Goal: Check status: Check status

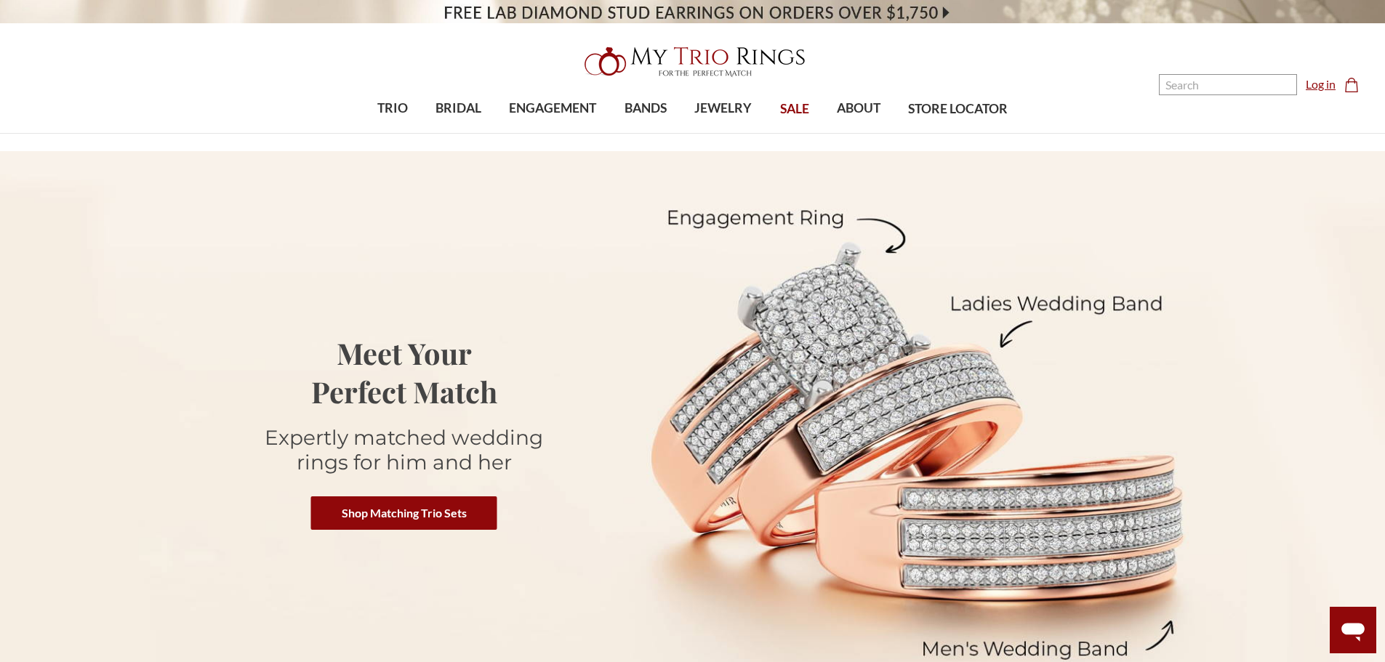
click at [1321, 81] on link "Log in" at bounding box center [1321, 84] width 30 height 17
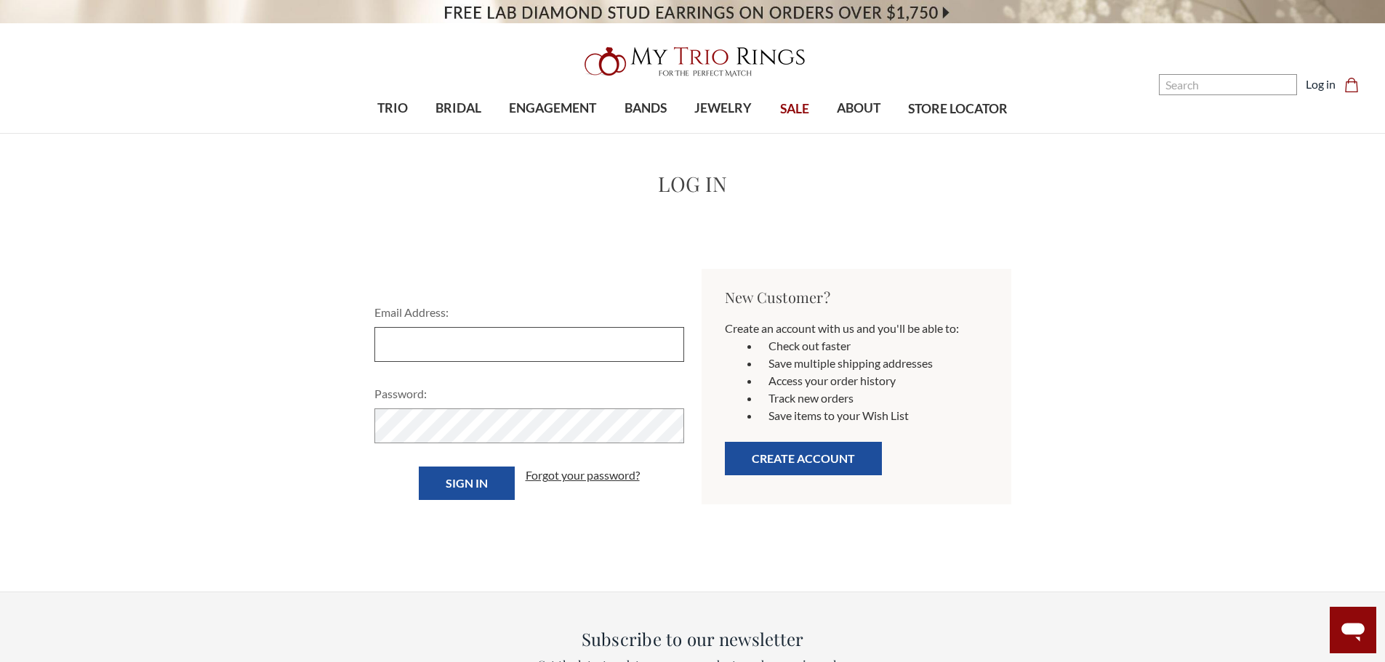
click at [548, 353] on input "Email Address:" at bounding box center [529, 344] width 310 height 35
type input "[EMAIL_ADDRESS][DOMAIN_NAME]"
click at [419, 467] on input "Sign in" at bounding box center [467, 483] width 96 height 33
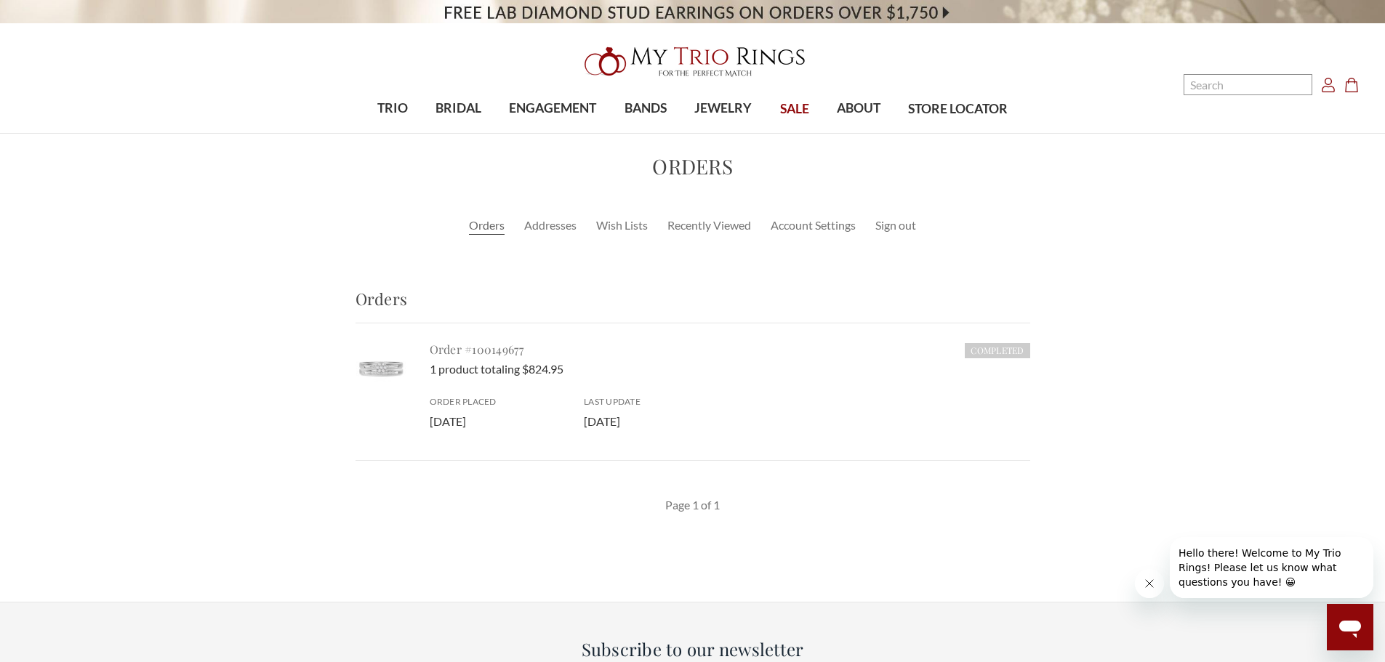
click at [501, 351] on link "Order #100149677" at bounding box center [477, 349] width 95 height 15
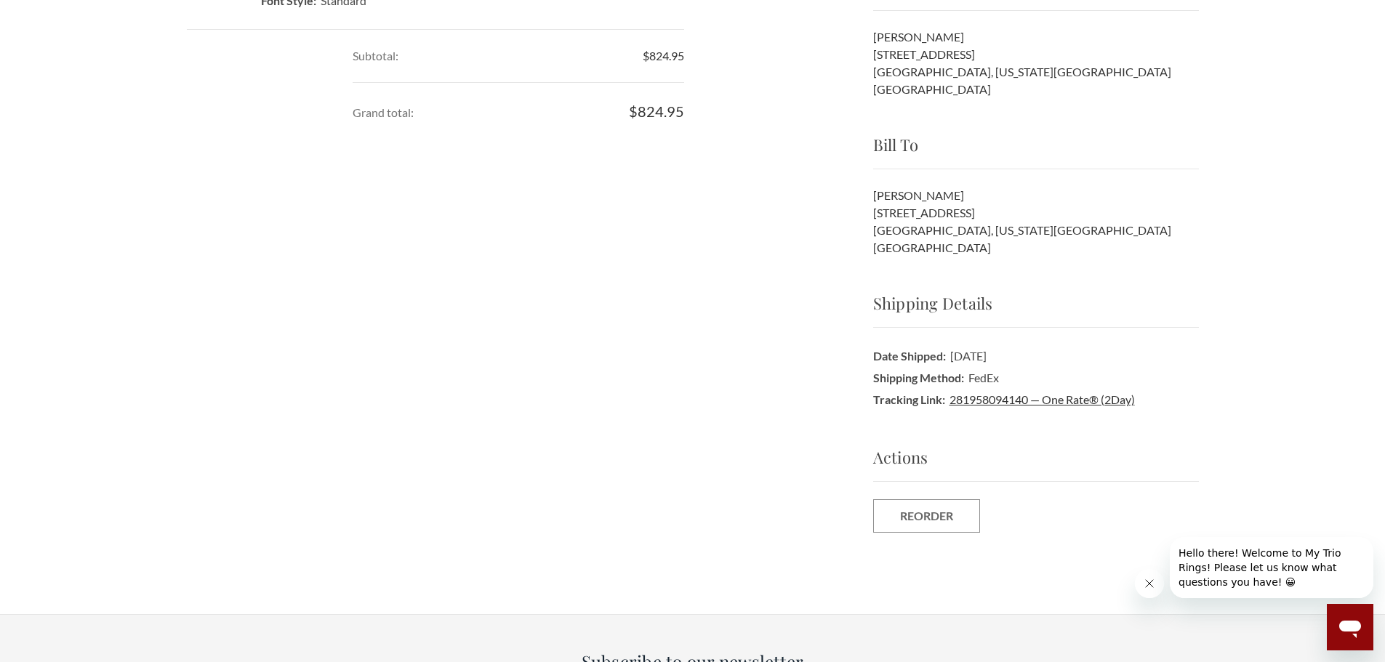
scroll to position [582, 0]
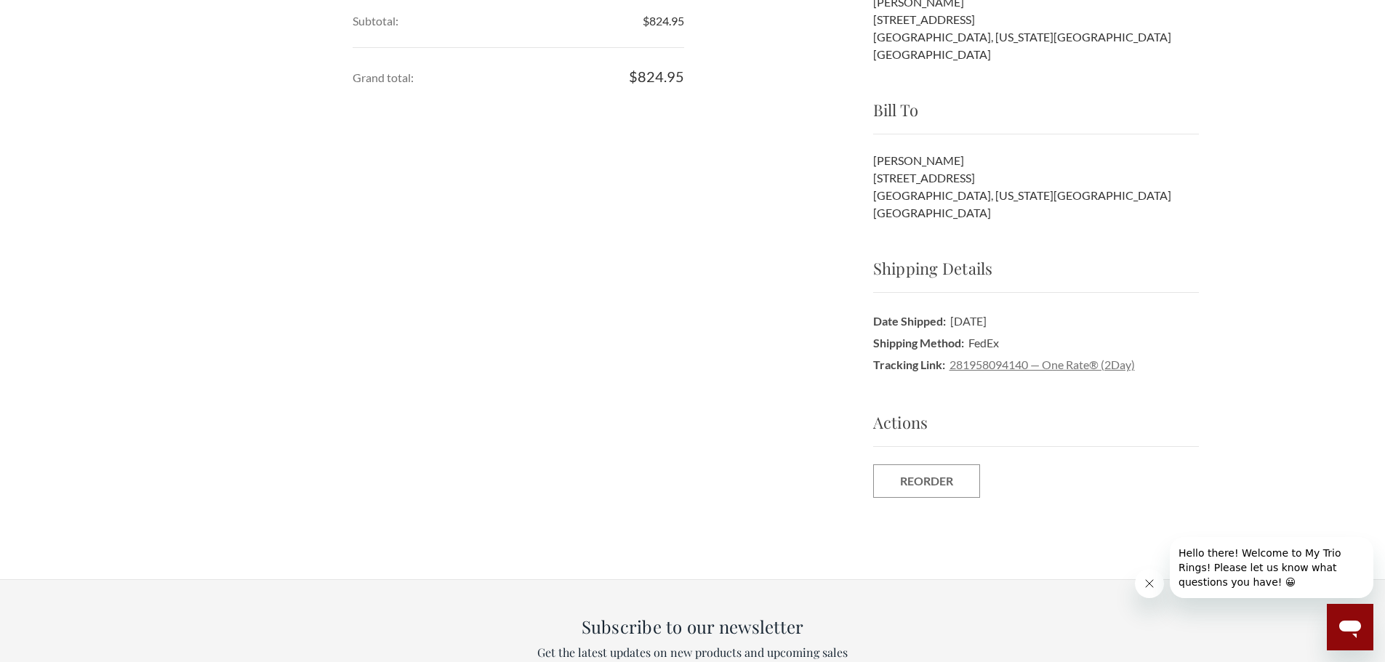
click at [1015, 365] on link "281958094140 — One Rate® (2Day)" at bounding box center [1042, 365] width 185 height 14
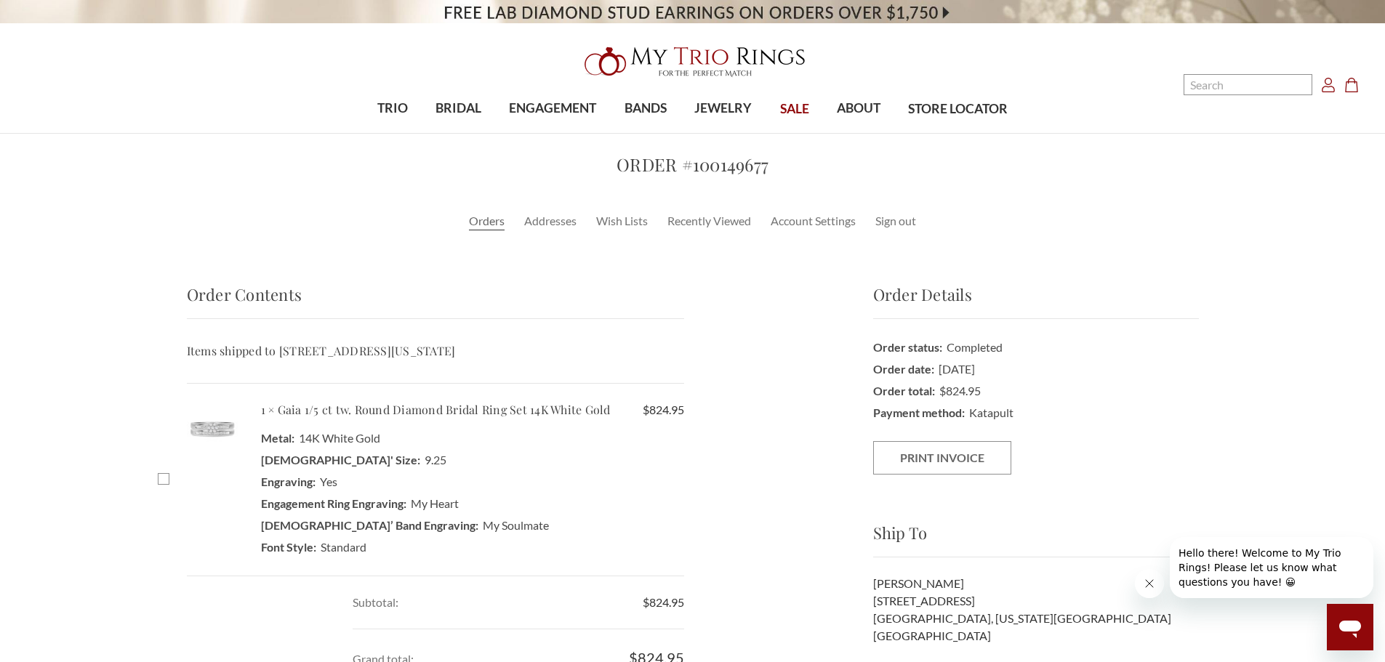
select select "US"
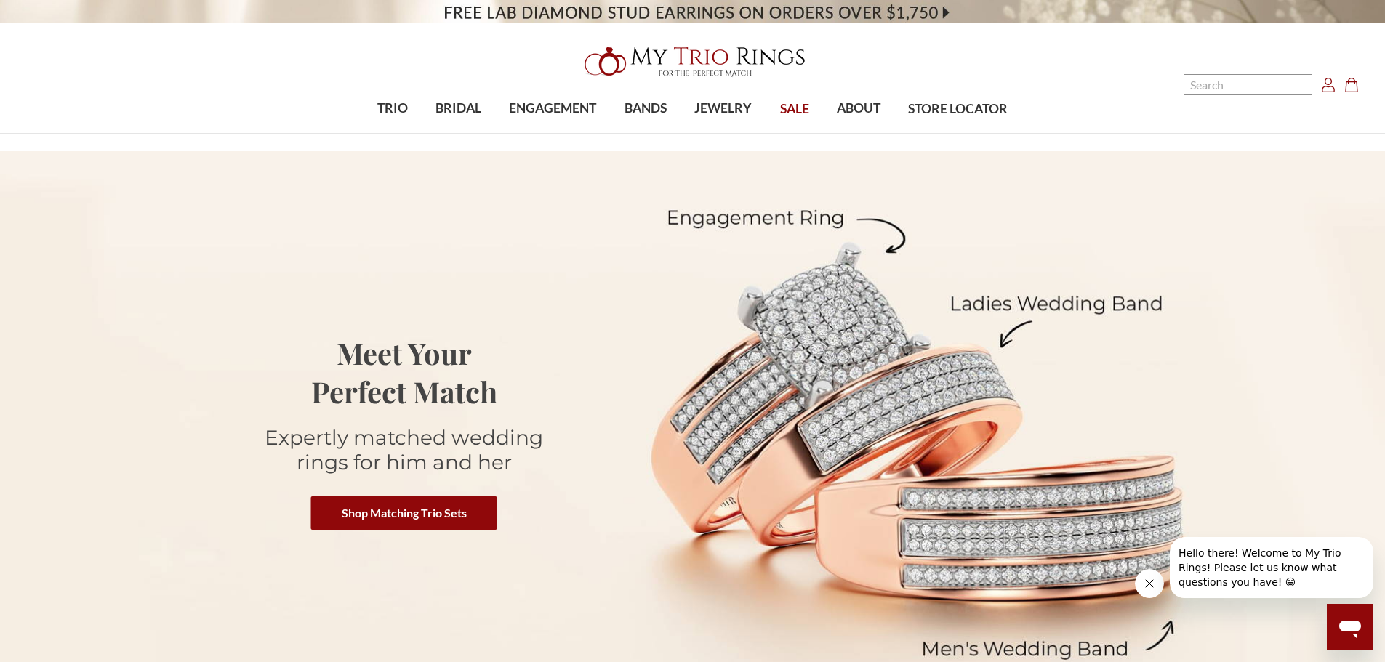
click at [1277, 568] on span "Hello there! Welcome to My Trio Rings! Please let us know what questions you ha…" at bounding box center [1260, 567] width 163 height 41
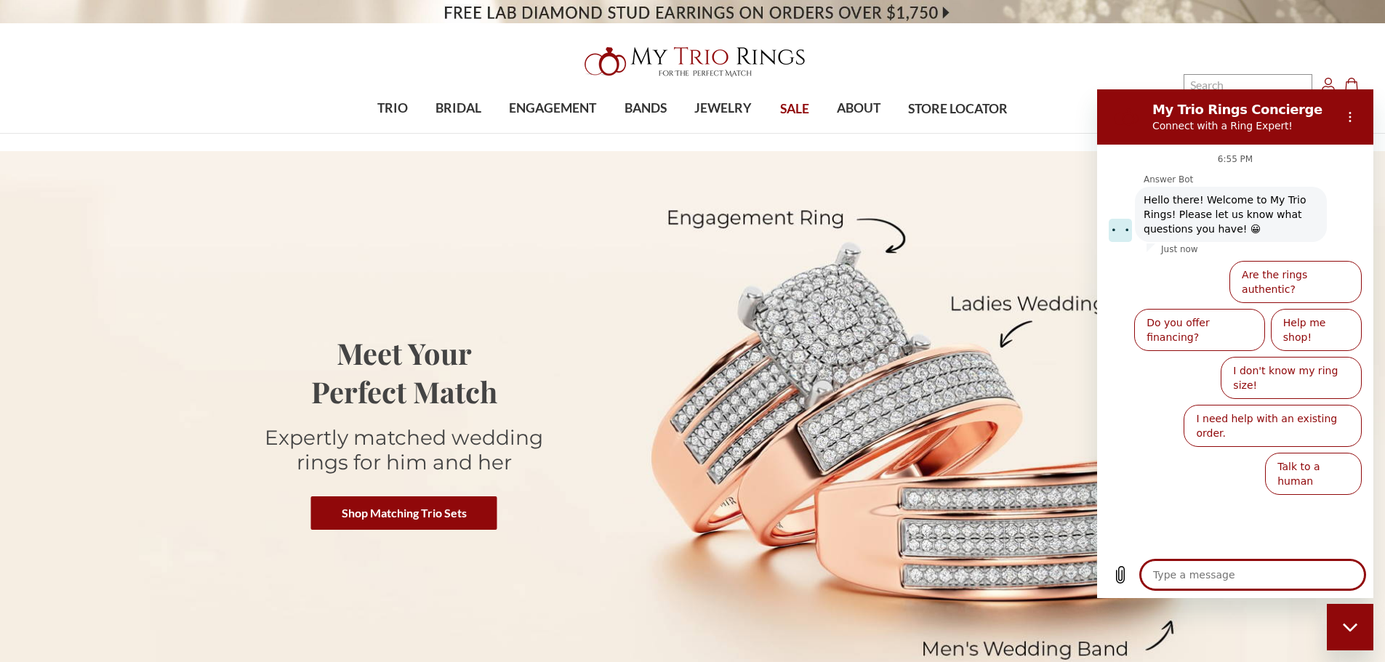
click at [1174, 577] on textarea at bounding box center [1253, 575] width 224 height 29
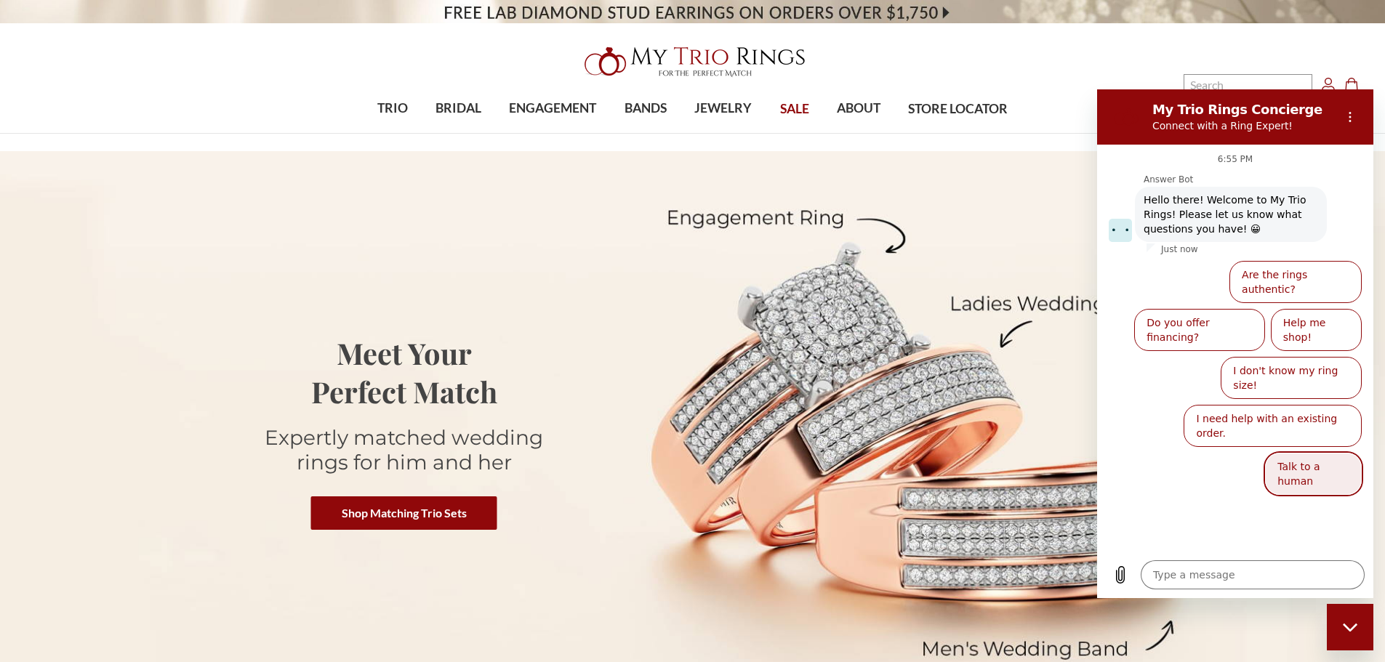
click at [1283, 453] on button "Talk to a human" at bounding box center [1313, 474] width 97 height 42
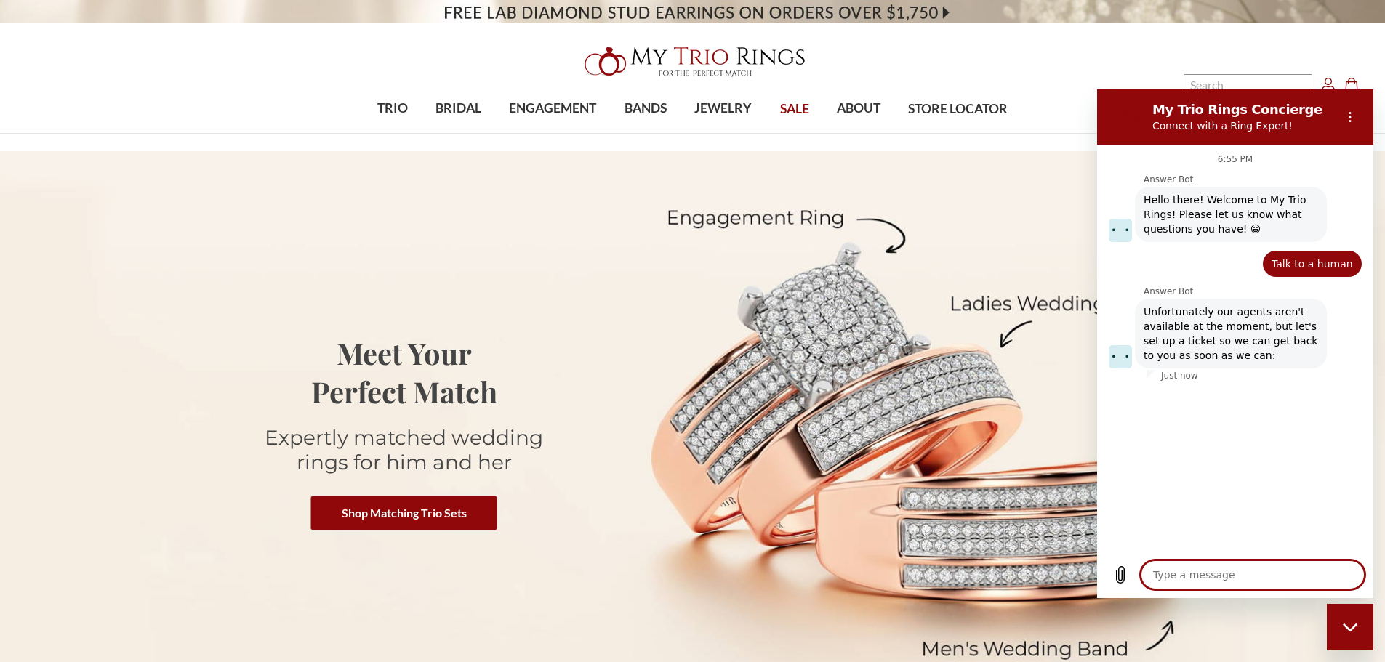
type textarea "x"
